Goal: Task Accomplishment & Management: Manage account settings

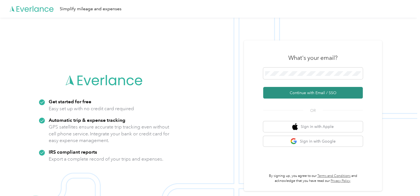
click at [303, 92] on button "Continue with Email / SSO" at bounding box center [313, 93] width 100 height 12
click at [302, 94] on button "Continue with Email / SSO" at bounding box center [313, 93] width 100 height 12
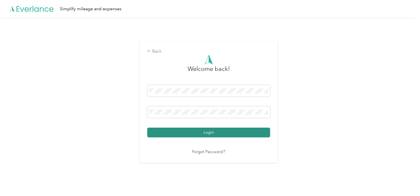
click at [223, 129] on button "Login" at bounding box center [208, 133] width 123 height 10
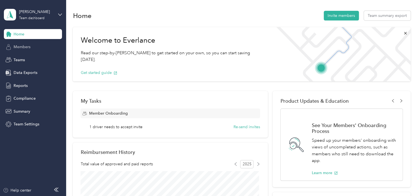
click at [26, 48] on span "Members" at bounding box center [22, 47] width 17 height 6
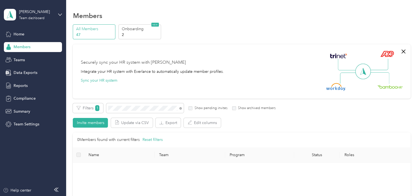
click at [30, 43] on div "Members" at bounding box center [33, 47] width 58 height 10
click at [19, 35] on span "Home" at bounding box center [19, 34] width 11 height 6
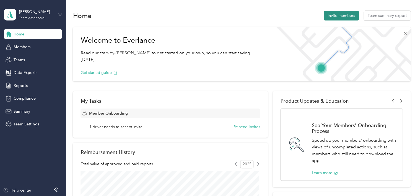
click at [335, 14] on button "Invite members" at bounding box center [341, 16] width 35 height 10
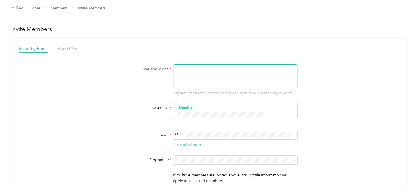
click at [189, 71] on textarea at bounding box center [235, 76] width 124 height 24
type textarea "[EMAIL_ADDRESS][PERSON_NAME][DOMAIN_NAME]"
click at [190, 137] on div "[PERSON_NAME] [PERSON_NAME]" at bounding box center [234, 140] width 116 height 13
click at [199, 84] on span "Aco Rate (CPM)" at bounding box center [189, 84] width 27 height 5
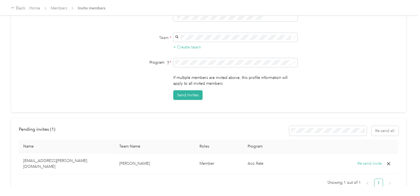
scroll to position [104, 0]
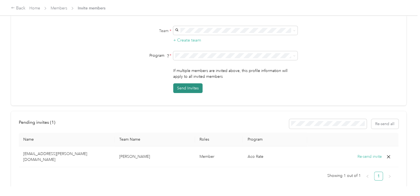
click at [183, 83] on button "Send Invites" at bounding box center [187, 88] width 29 height 10
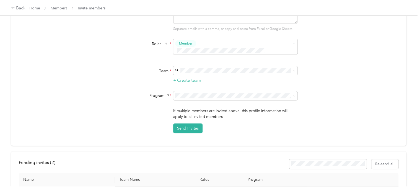
scroll to position [67, 0]
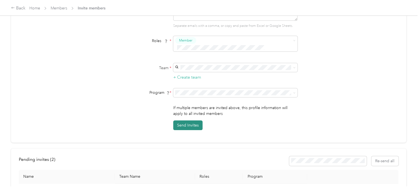
click at [188, 120] on button "Send Invites" at bounding box center [187, 125] width 29 height 10
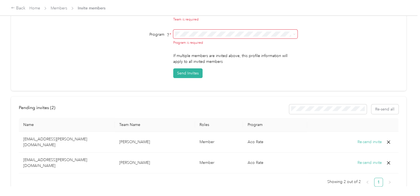
scroll to position [0, 0]
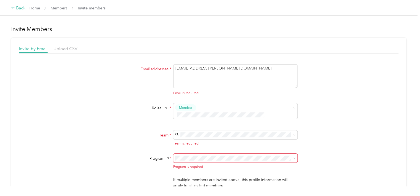
click at [20, 9] on div "Back" at bounding box center [18, 8] width 14 height 7
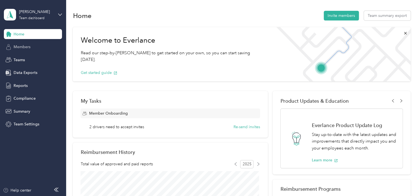
click at [29, 46] on span "Members" at bounding box center [22, 47] width 17 height 6
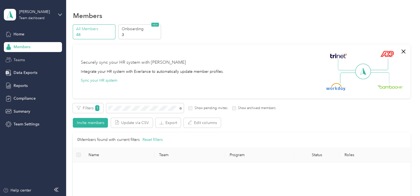
drag, startPoint x: 29, startPoint y: 46, endPoint x: 20, endPoint y: 59, distance: 15.2
click at [20, 59] on div "Home Members Teams Data Exports Reports Compliance Summary Team Settings" at bounding box center [33, 79] width 58 height 100
drag, startPoint x: 20, startPoint y: 59, endPoint x: 211, endPoint y: 33, distance: 193.4
click at [211, 33] on div "All Members 48 Onboarding 3 NEW" at bounding box center [241, 31] width 337 height 15
click at [96, 132] on div "0 Members found with current filters Reset filters" at bounding box center [241, 139] width 337 height 15
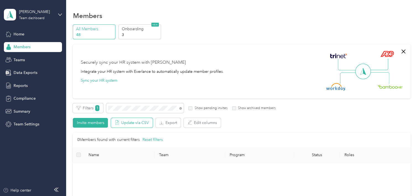
click at [132, 122] on button "Update via CSV" at bounding box center [132, 123] width 42 height 10
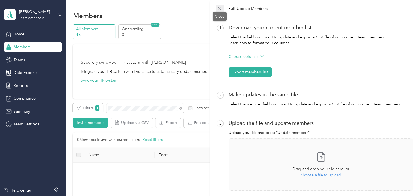
click at [219, 8] on icon at bounding box center [219, 8] width 5 height 5
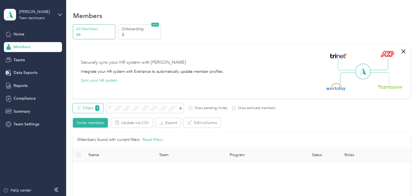
click at [83, 106] on button "Filters 1" at bounding box center [88, 108] width 30 height 10
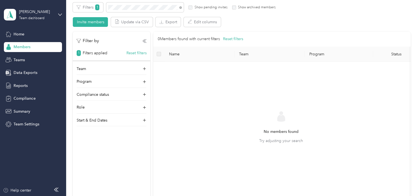
scroll to position [100, 0]
click at [82, 66] on div "Filter by 1 Filters applied Reset filters Team Program Compliance status Role S…" at bounding box center [111, 79] width 77 height 95
click at [79, 71] on p "Team" at bounding box center [81, 69] width 9 height 6
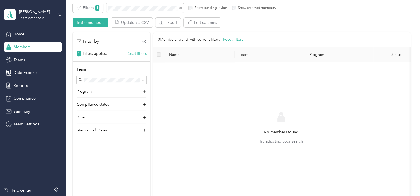
click at [115, 91] on div "[PERSON_NAME] [PERSON_NAME]" at bounding box center [112, 91] width 62 height 13
click at [119, 113] on div "Team 1 Program Compliance status Role Start & End Dates" at bounding box center [111, 101] width 77 height 70
click at [112, 120] on div "Role" at bounding box center [112, 118] width 70 height 9
click at [76, 126] on div "Team 1 Program Compliance status Role Member Reviewer Manager Limited Manager S…" at bounding box center [111, 126] width 77 height 120
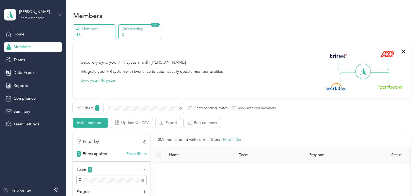
click at [129, 28] on p "Onboarding" at bounding box center [140, 29] width 38 height 6
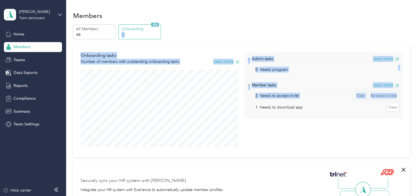
drag, startPoint x: 415, startPoint y: 27, endPoint x: 424, endPoint y: 90, distance: 63.6
click at [417, 90] on html "[PERSON_NAME] Team dashboard Home Members Teams Data Exports Reports Compliance…" at bounding box center [208, 98] width 417 height 196
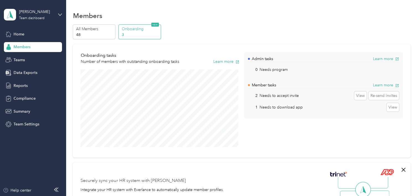
click at [380, 21] on div "Members" at bounding box center [241, 16] width 337 height 12
click at [356, 97] on button "View" at bounding box center [360, 95] width 12 height 9
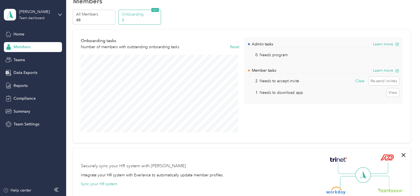
scroll to position [11, 0]
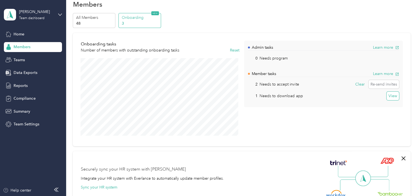
click at [390, 98] on button "View" at bounding box center [392, 96] width 12 height 9
click at [385, 45] on button "Learn more" at bounding box center [386, 48] width 26 height 6
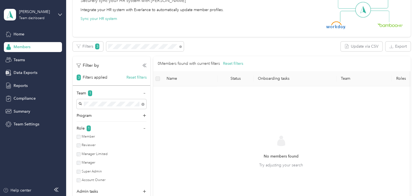
scroll to position [179, 0]
click at [142, 66] on div "Filter by" at bounding box center [112, 66] width 70 height 7
click at [133, 80] on button "Reset filters" at bounding box center [136, 78] width 20 height 6
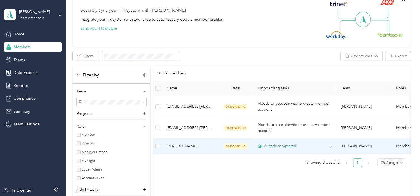
click at [331, 147] on icon at bounding box center [330, 146] width 3 height 3
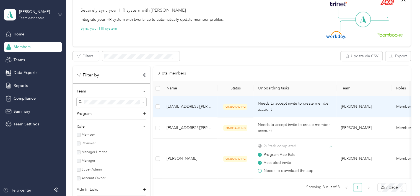
click at [298, 112] on div "Needs to accept invite to create member account" at bounding box center [295, 106] width 74 height 12
click at [288, 103] on span "Needs to accept invite to create member account" at bounding box center [294, 106] width 72 height 11
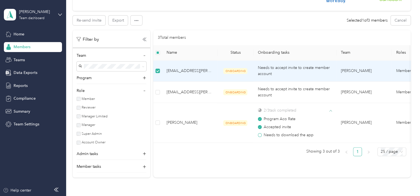
scroll to position [197, 0]
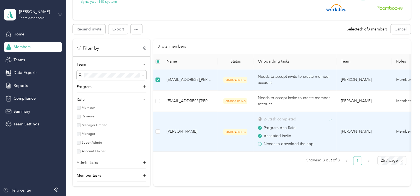
click at [393, 131] on td "Member" at bounding box center [419, 132] width 55 height 40
